Goal: Task Accomplishment & Management: Complete application form

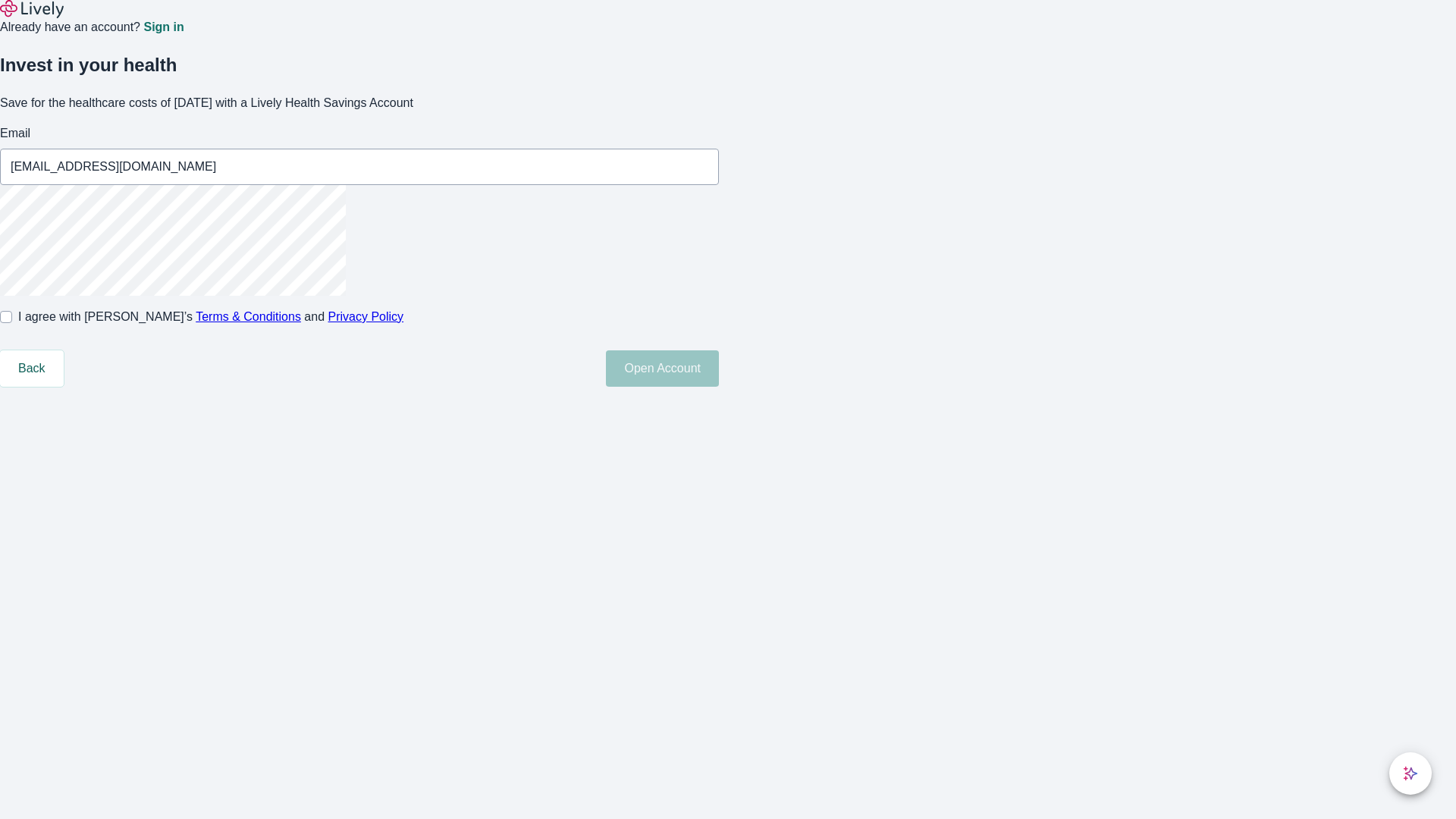
click at [12, 323] on input "I agree with Lively’s Terms & Conditions and Privacy Policy" at bounding box center [6, 317] width 12 height 12
checkbox input "true"
click at [719, 386] on button "Open Account" at bounding box center [662, 368] width 113 height 36
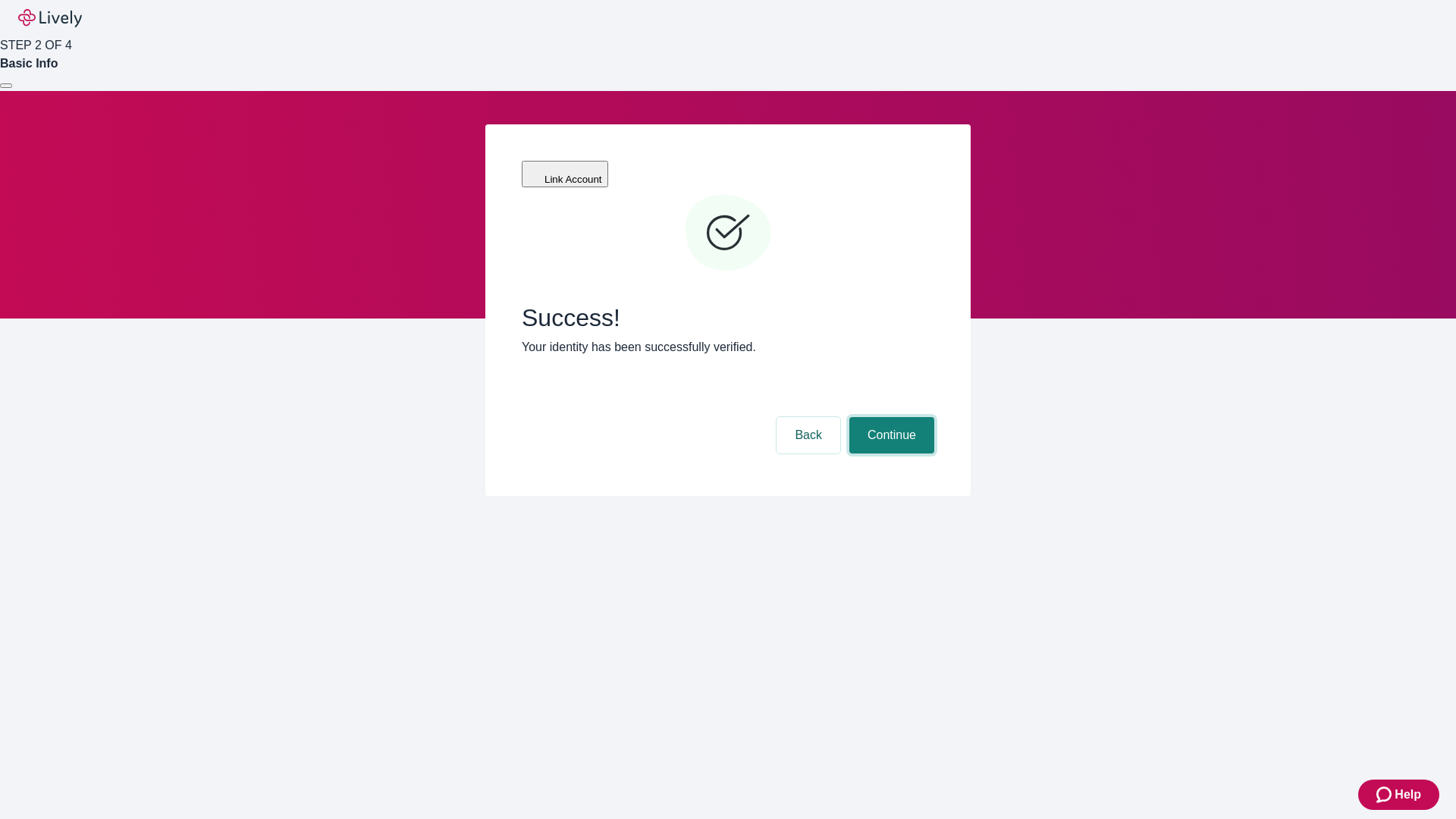
click at [890, 417] on button "Continue" at bounding box center [891, 435] width 85 height 36
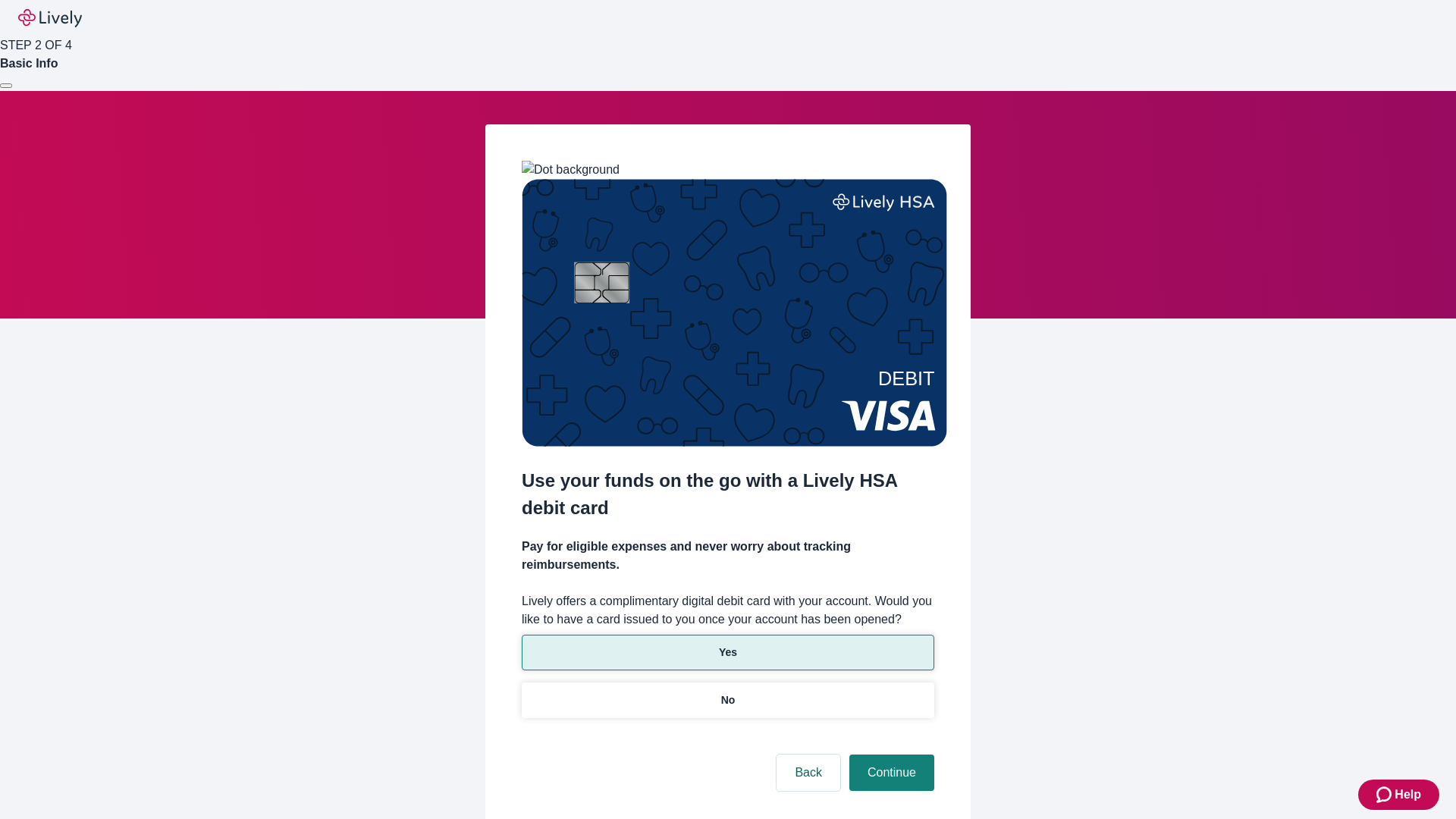
click at [728, 644] on p "Yes" at bounding box center [728, 652] width 18 height 16
click at [890, 755] on button "Continue" at bounding box center [891, 773] width 85 height 36
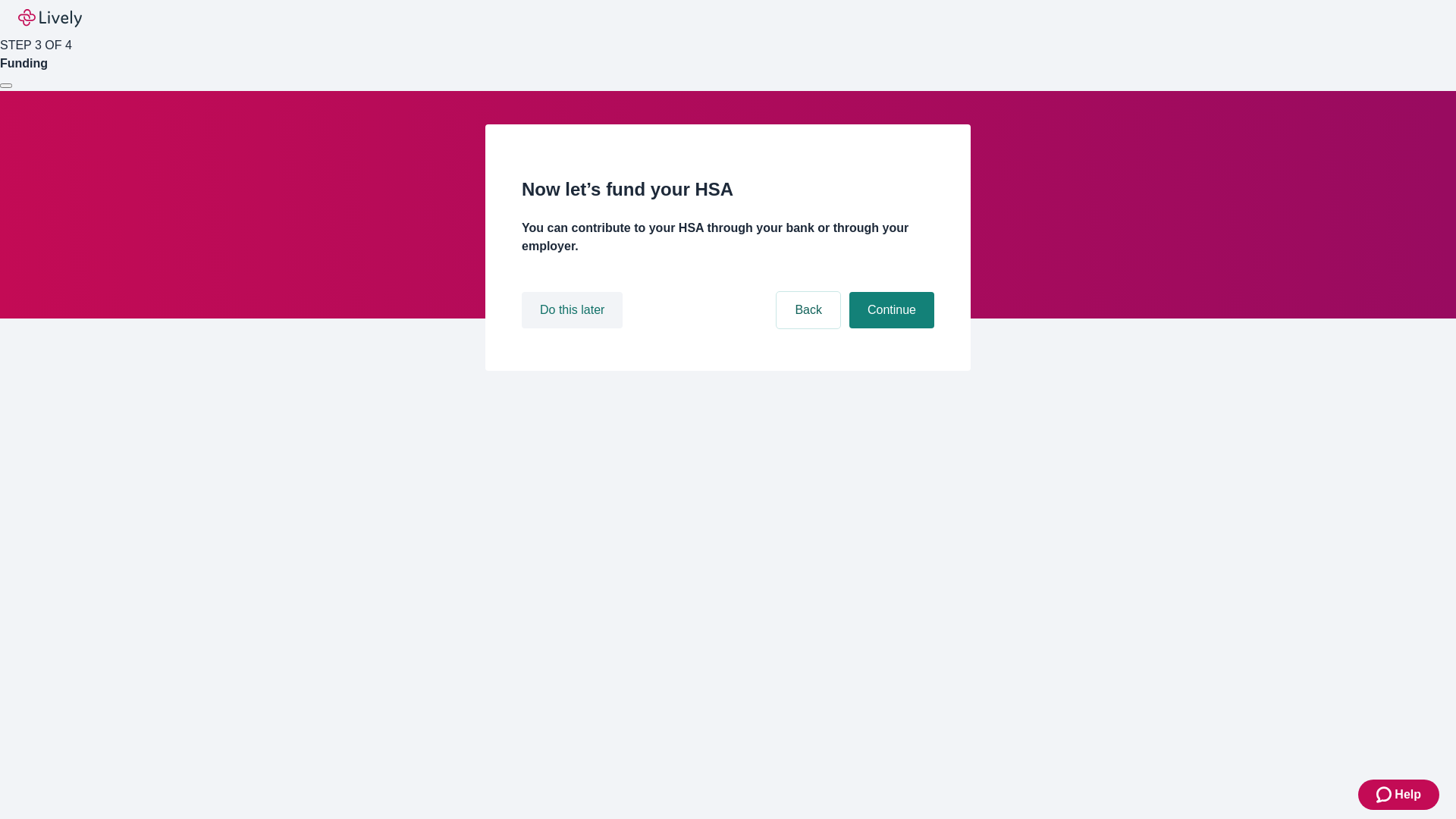
click at [574, 328] on button "Do this later" at bounding box center [572, 310] width 101 height 36
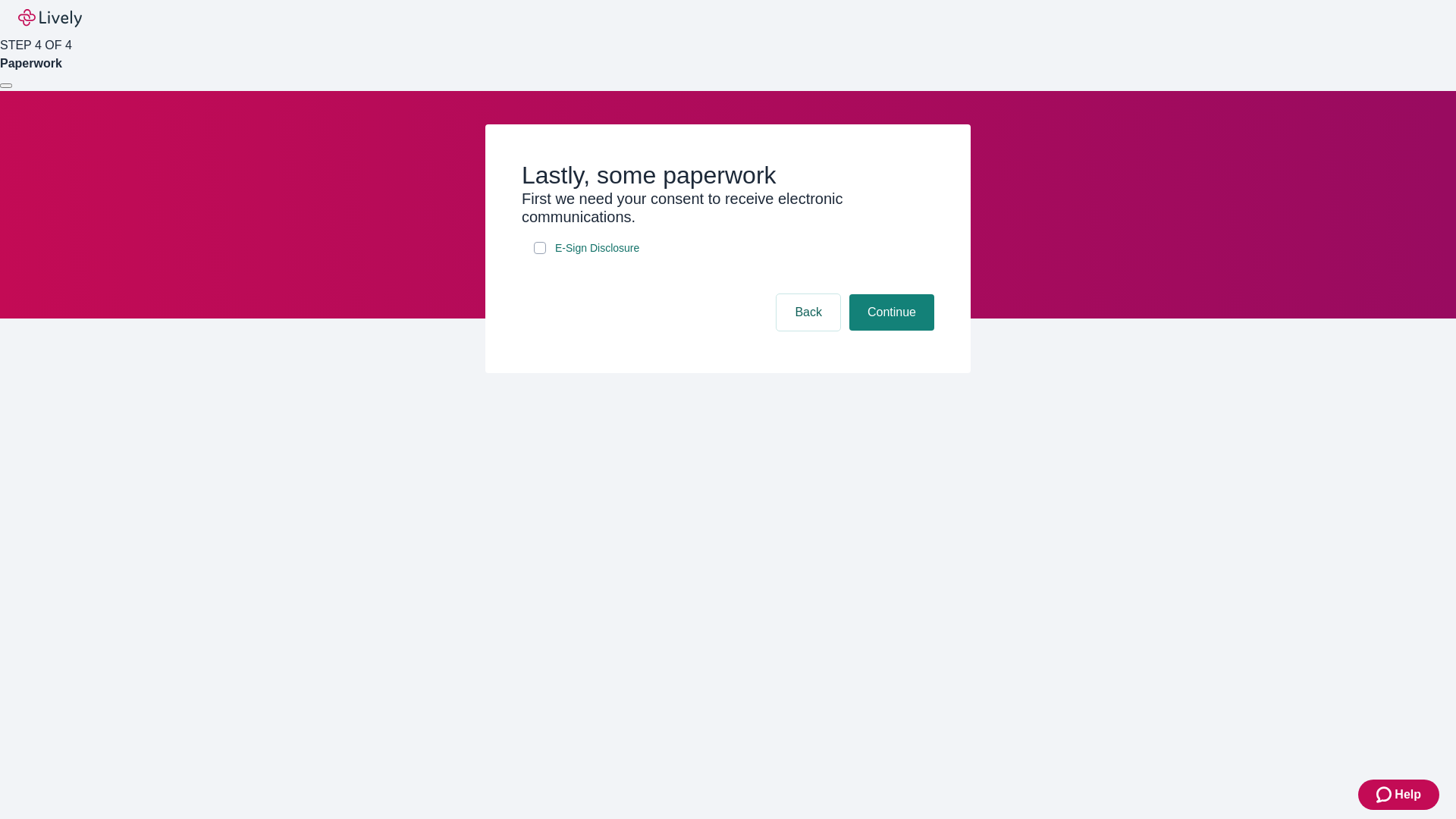
click at [540, 254] on input "E-Sign Disclosure" at bounding box center [540, 248] width 12 height 12
checkbox input "true"
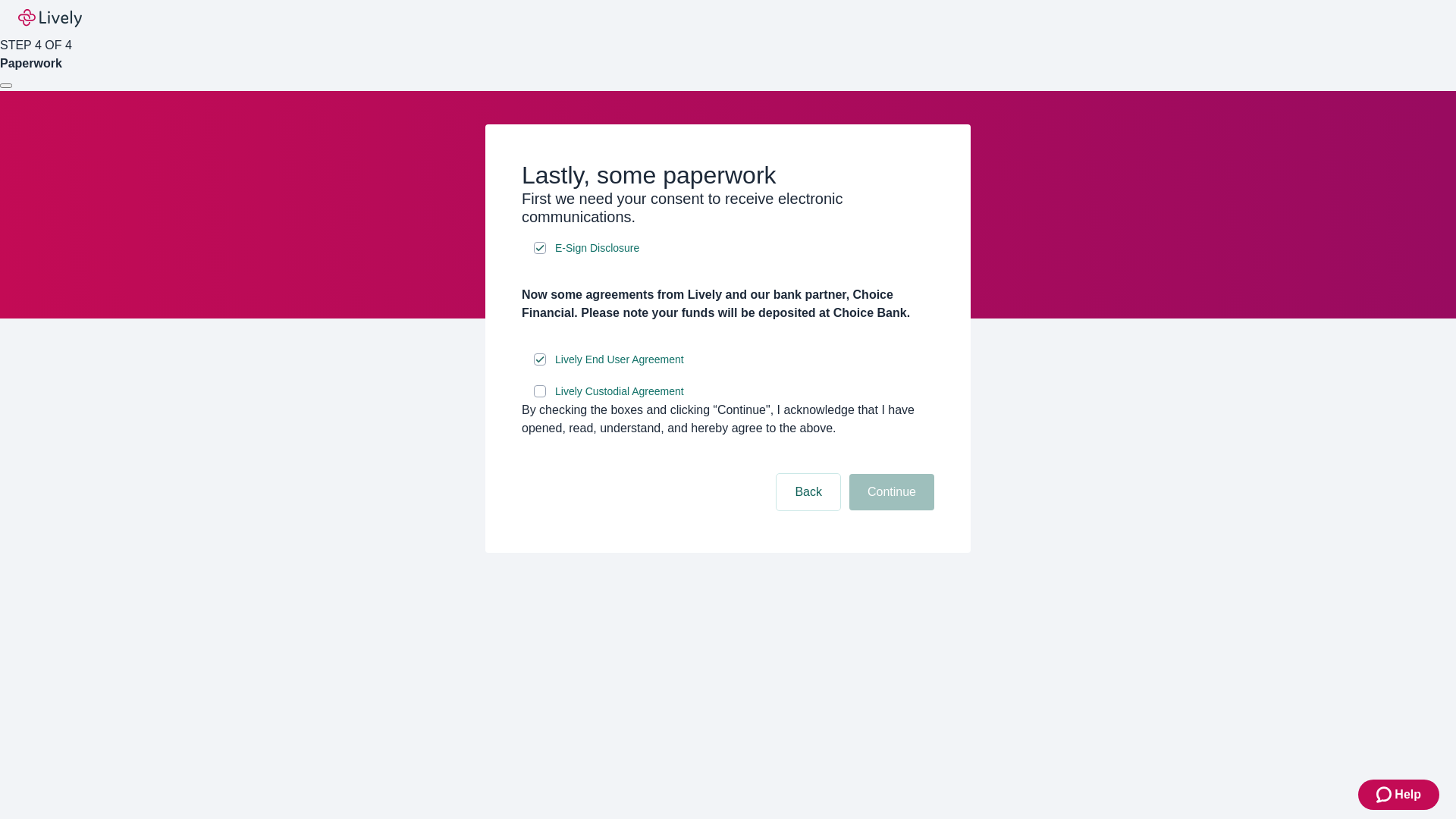
click at [540, 398] on input "Lively Custodial Agreement" at bounding box center [540, 392] width 12 height 12
checkbox input "true"
click at [890, 511] on button "Continue" at bounding box center [891, 492] width 85 height 36
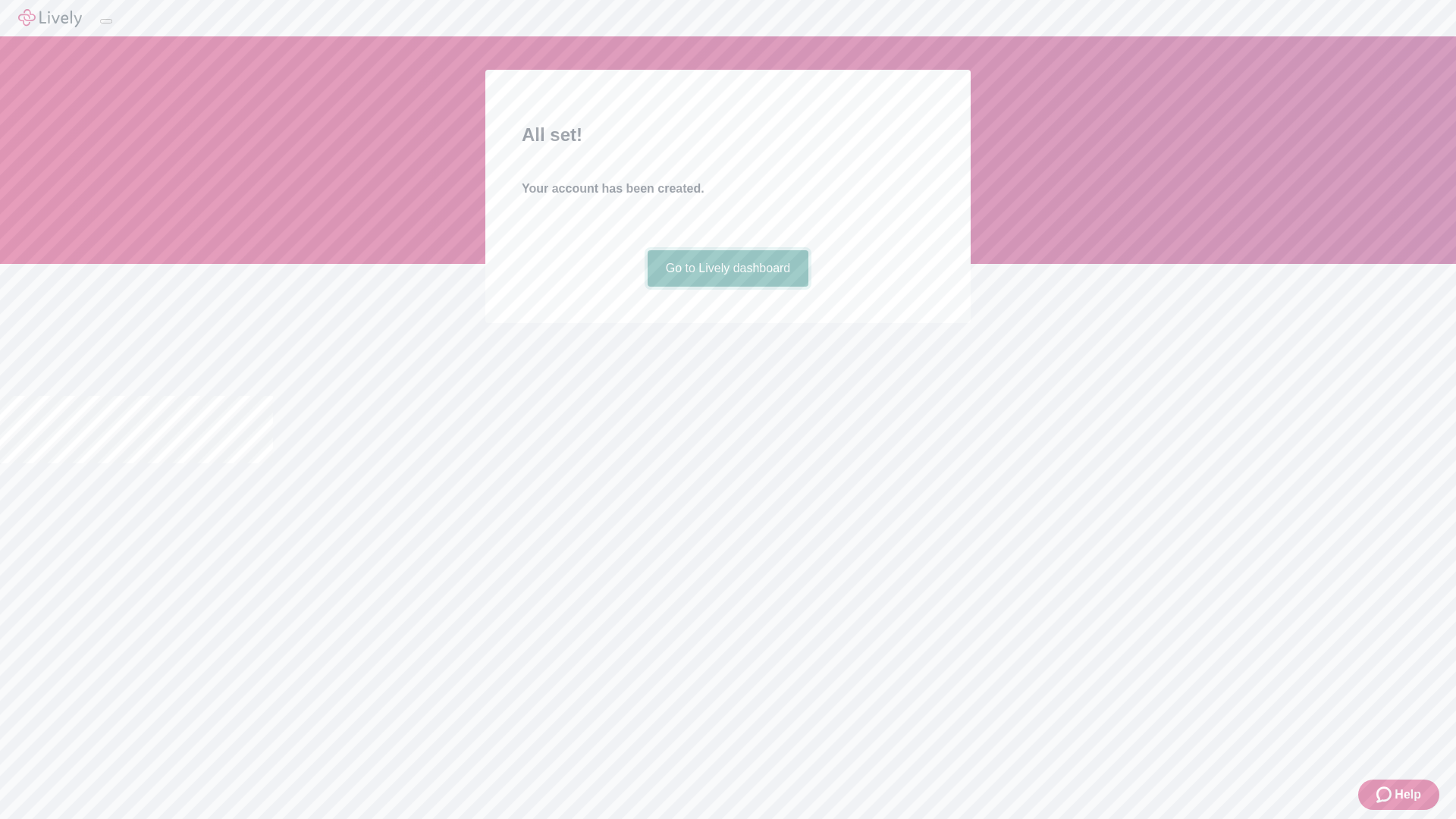
click at [728, 287] on link "Go to Lively dashboard" at bounding box center [728, 268] width 162 height 36
